Goal: Transaction & Acquisition: Purchase product/service

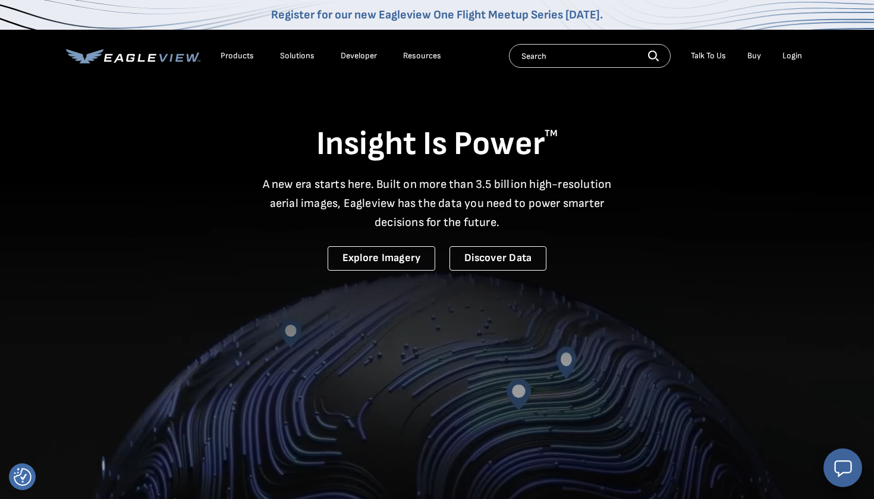
click at [793, 59] on div "Login" at bounding box center [793, 56] width 20 height 11
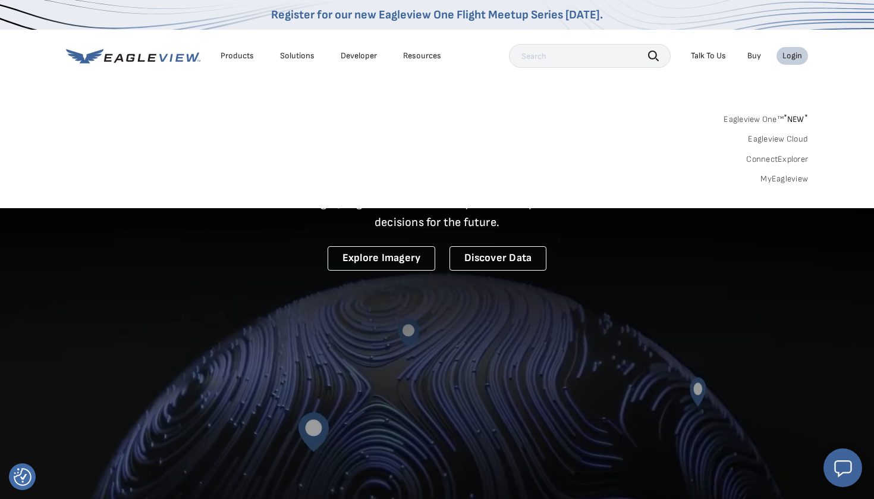
click at [783, 175] on link "MyEagleview" at bounding box center [785, 179] width 48 height 11
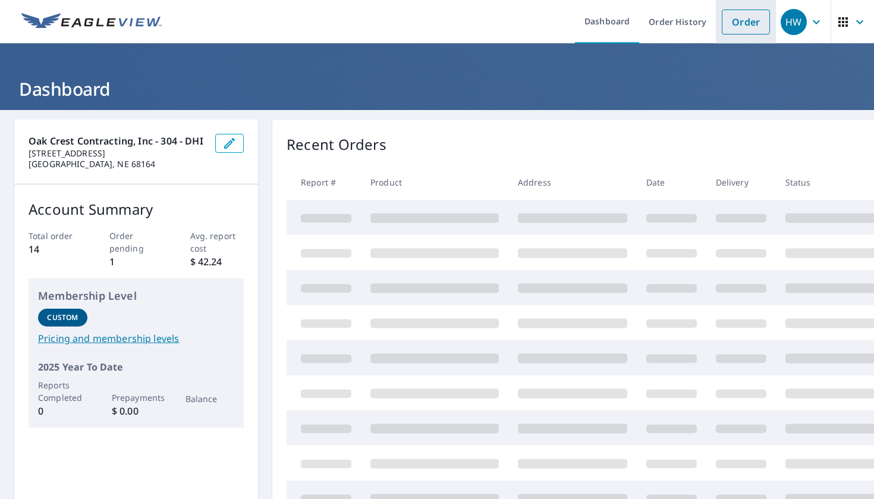
click at [725, 21] on link "Order" at bounding box center [746, 22] width 48 height 25
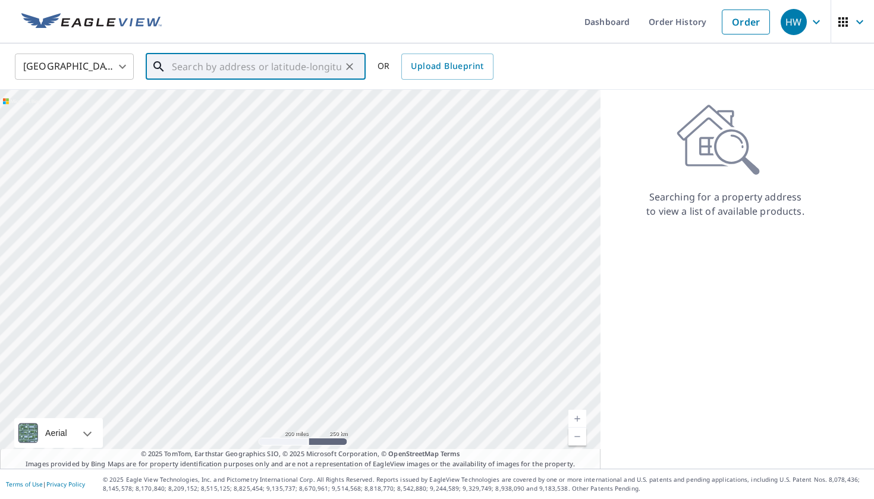
click at [313, 77] on input "text" at bounding box center [256, 66] width 169 height 33
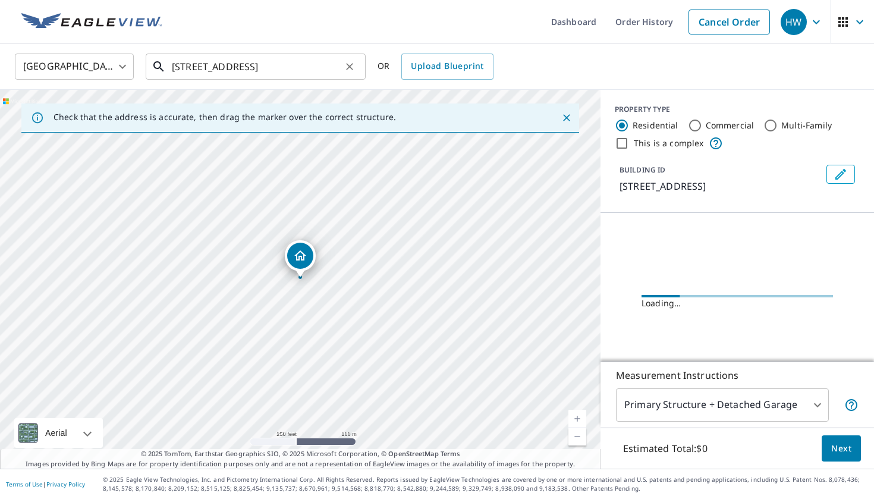
click at [318, 68] on input "101 n commercial ave" at bounding box center [256, 66] width 169 height 33
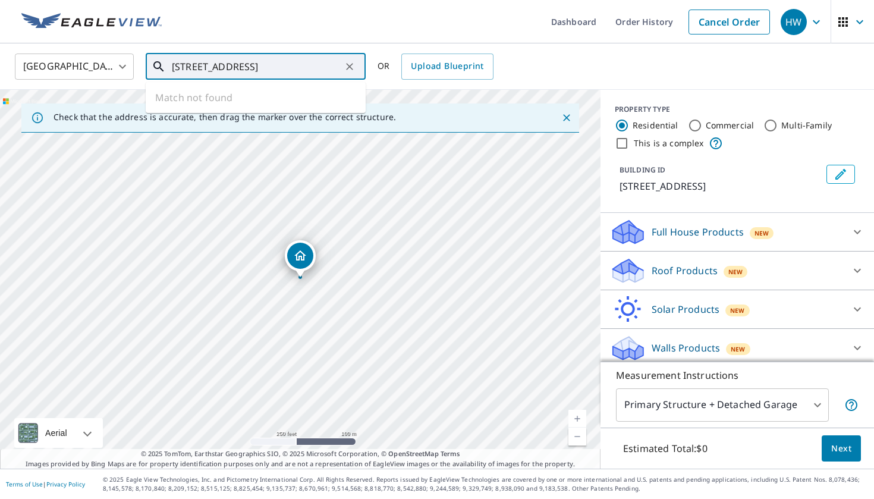
click at [297, 90] on ul "Match not found" at bounding box center [256, 97] width 220 height 31
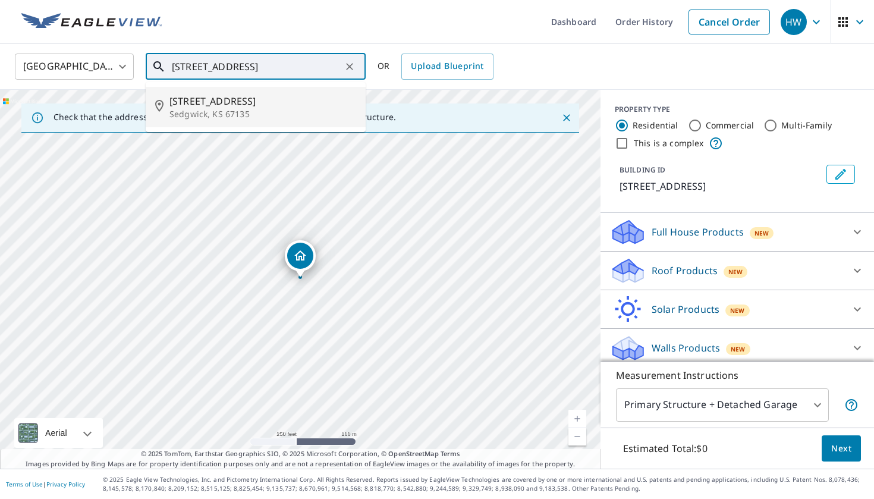
click at [277, 92] on li "101 N Commercial Ave Sedgwick, KS 67135" at bounding box center [256, 107] width 220 height 40
type input "101 N Commercial Ave Sedgwick, KS 67135"
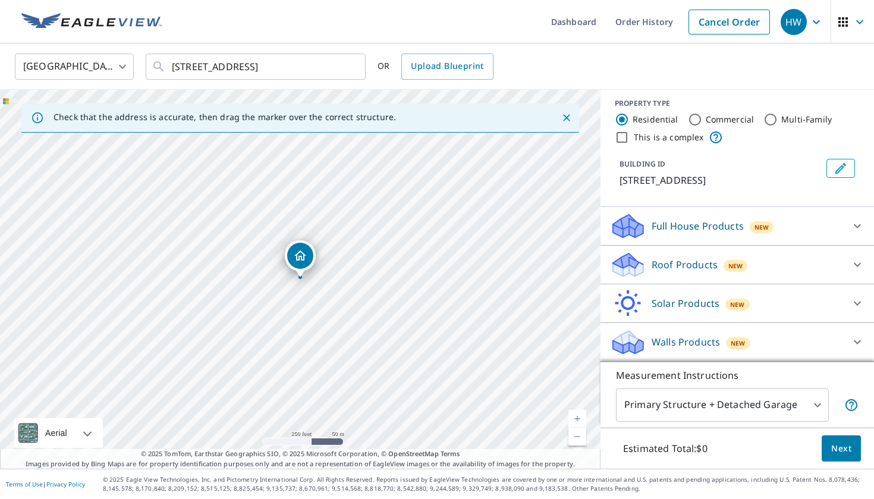
scroll to position [6, 0]
click at [827, 259] on div "Roof Products New" at bounding box center [726, 265] width 233 height 28
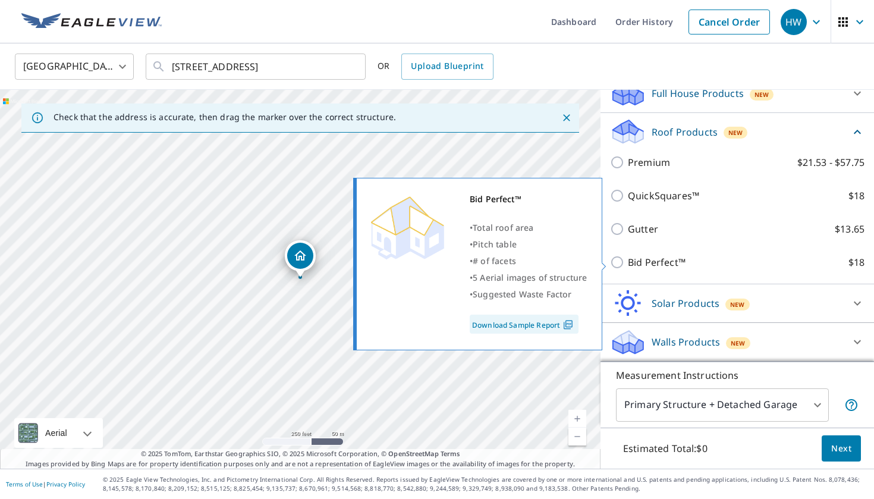
scroll to position [139, 0]
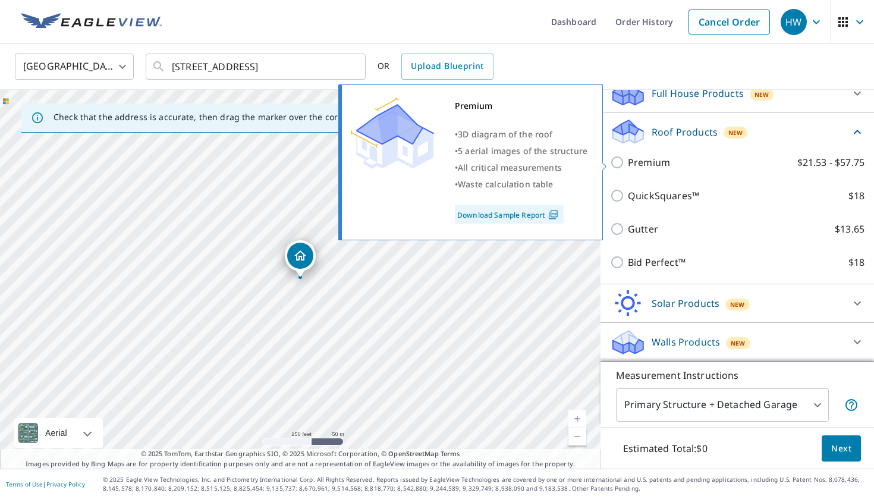
click at [639, 161] on p "Premium" at bounding box center [649, 162] width 42 height 14
click at [628, 161] on input "Premium $21.53 - $57.75" at bounding box center [619, 162] width 18 height 14
checkbox input "true"
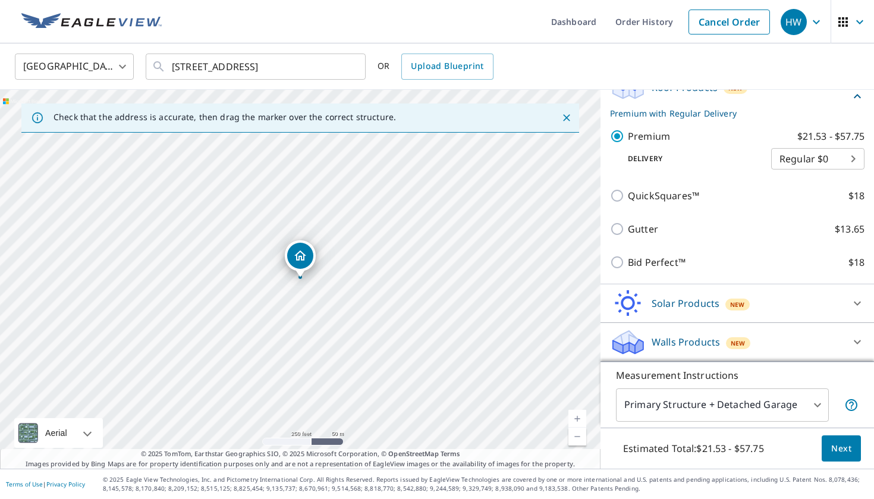
scroll to position [183, 0]
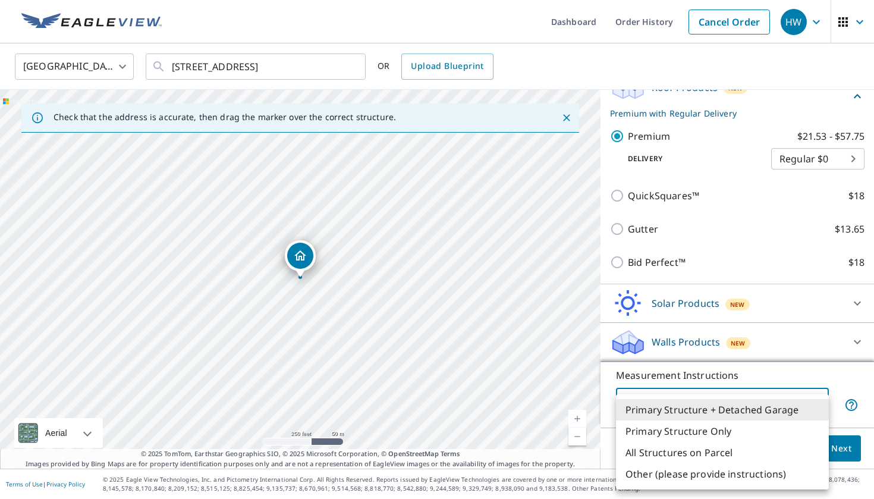
click at [792, 400] on body "HW HW Dashboard Order History Cancel Order HW United States US ​ 101 N Commerci…" at bounding box center [437, 249] width 874 height 499
click at [800, 380] on div at bounding box center [437, 249] width 874 height 499
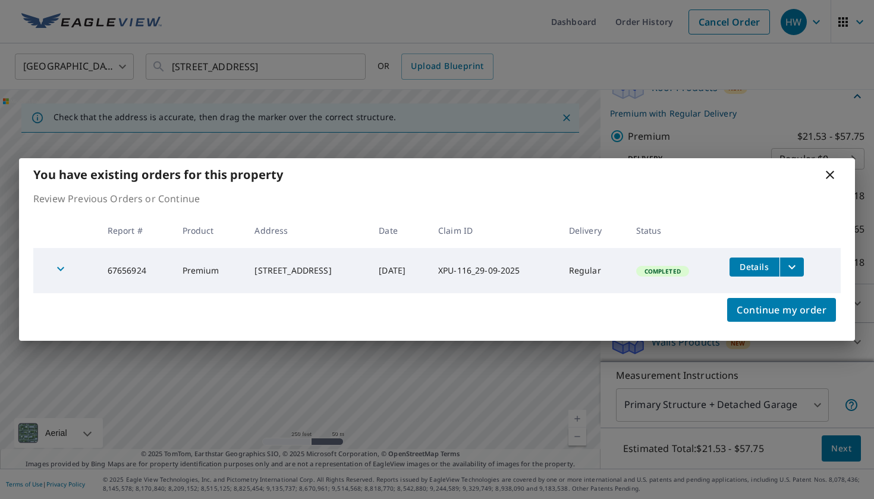
click at [836, 167] on div "You have existing orders for this property" at bounding box center [437, 174] width 836 height 33
click at [790, 304] on span "Continue my order" at bounding box center [782, 309] width 90 height 17
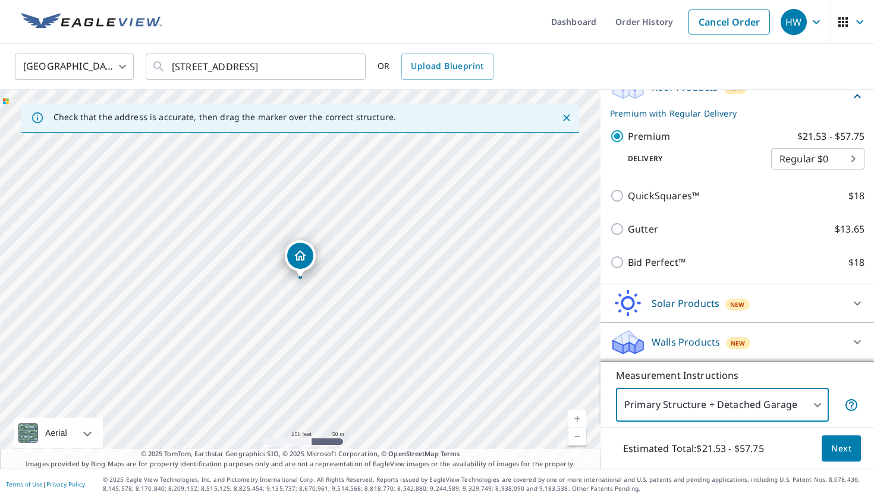
click at [840, 444] on span "Next" at bounding box center [841, 448] width 20 height 15
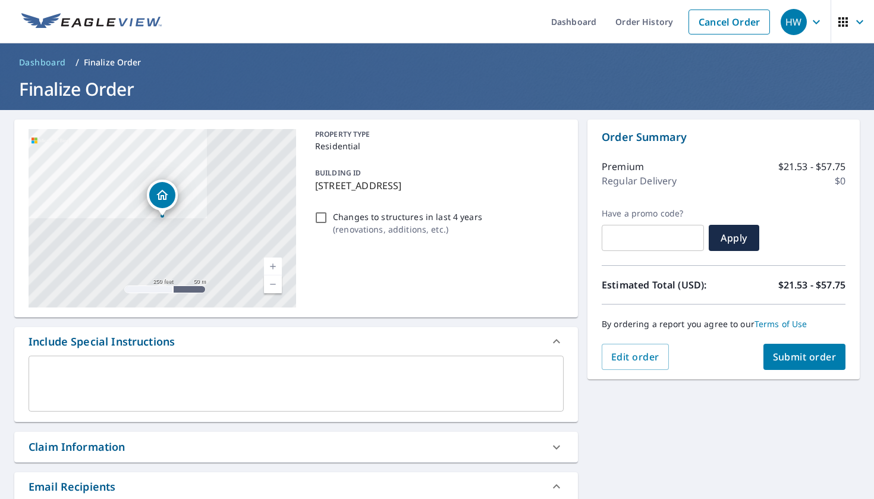
click at [799, 359] on span "Submit order" at bounding box center [805, 356] width 64 height 13
